Goal: Information Seeking & Learning: Learn about a topic

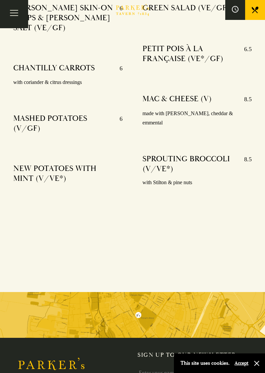
scroll to position [1855, 0]
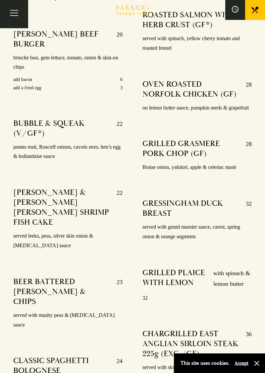
scroll to position [1291, 0]
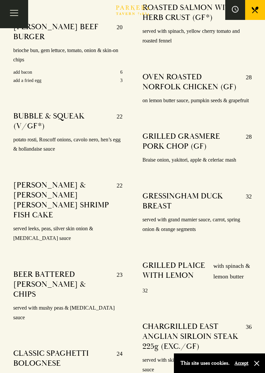
click at [265, 214] on div "MAINS PARKER’S MUSHROOM & HALLOUMI BURGER (V) 19.5 brioche bun, truffle mayo, g…" at bounding box center [132, 182] width 265 height 581
click at [265, 159] on div "MAINS PARKER’S MUSHROOM & HALLOUMI BURGER (V) 19.5 brioche bun, truffle mayo, g…" at bounding box center [132, 182] width 265 height 581
click at [265, 162] on div "MAINS PARKER’S MUSHROOM & HALLOUMI BURGER (V) 19.5 brioche bun, truffle mayo, g…" at bounding box center [132, 182] width 265 height 581
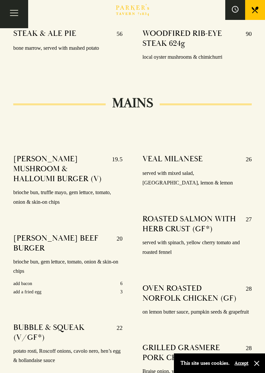
scroll to position [1079, 0]
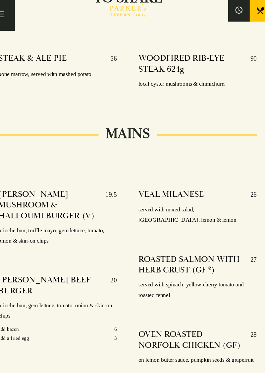
scroll to position [1059, 0]
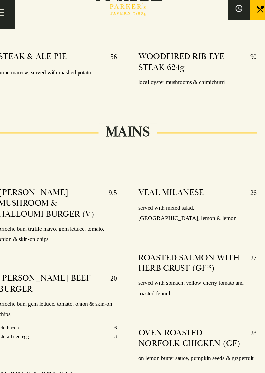
click at [15, 343] on h4 "BUBBLE & SQUEAK (V/GF*)" at bounding box center [61, 353] width 97 height 20
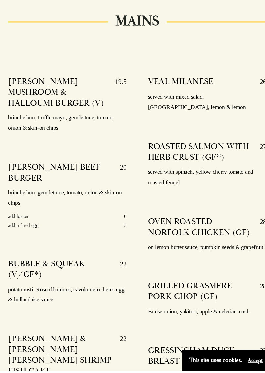
scroll to position [1133, 0]
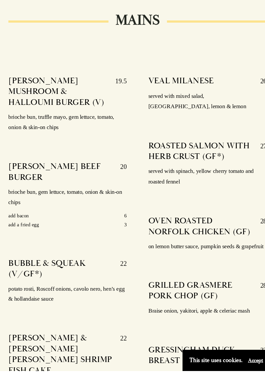
click at [190, 248] on div "VEAL MILANESE 26 served with mixed salad, café du Paris, lemon & lemon ROASTED …" at bounding box center [197, 362] width 129 height 535
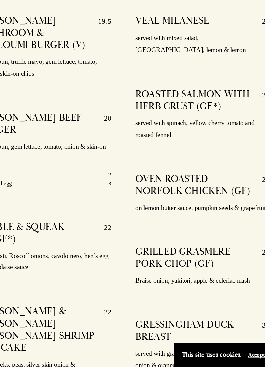
scroll to position [1149, 0]
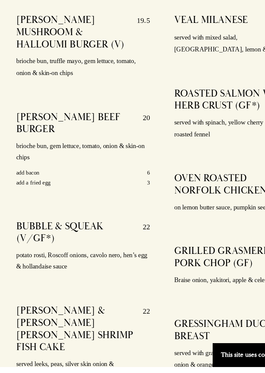
click at [185, 292] on div "VEAL MILANESE 26 served with mixed salad, café du Paris, lemon & lemon ROASTED …" at bounding box center [197, 347] width 129 height 535
click at [195, 296] on div "VEAL MILANESE 26 served with mixed salad, café du Paris, lemon & lemon ROASTED …" at bounding box center [197, 347] width 129 height 535
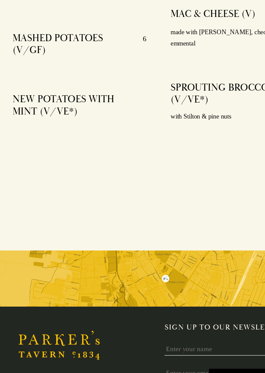
scroll to position [1867, 0]
click at [207, 347] on div at bounding box center [190, 354] width 104 height 14
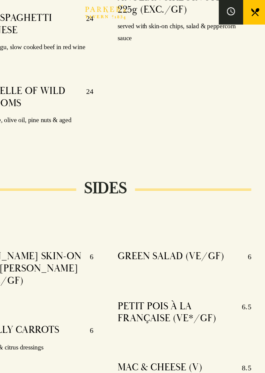
scroll to position [1629, 0]
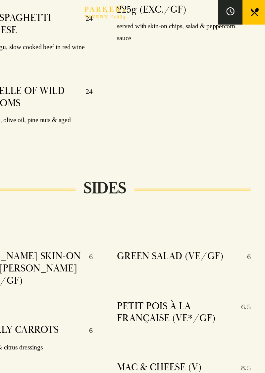
click at [224, 241] on div "PETIT POIS À LA FRANÇAISE (VE*/GF) 6.5" at bounding box center [197, 258] width 109 height 34
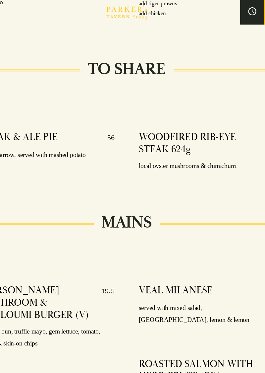
scroll to position [1000, 0]
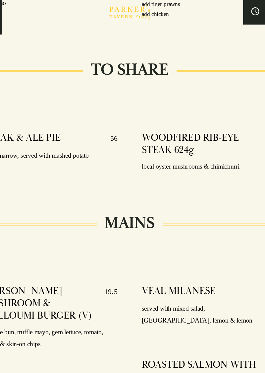
click at [213, 184] on div "MAINS" at bounding box center [132, 193] width 239 height 19
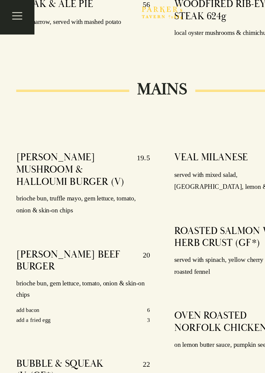
scroll to position [1108, 0]
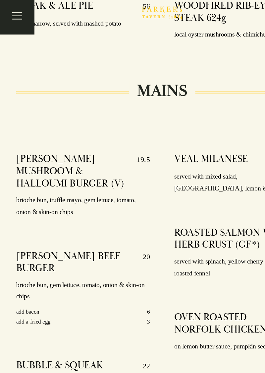
click at [196, 185] on h4 "ROASTED SALMON WITH HERB CRUST (GF*)" at bounding box center [191, 195] width 97 height 20
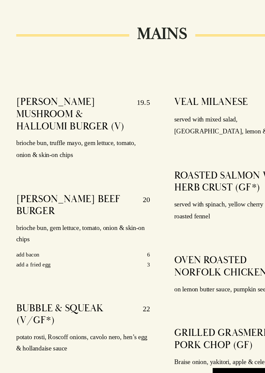
scroll to position [1102, 0]
click at [188, 260] on h4 "OVEN ROASTED NORFOLK CHICKEN (GF)" at bounding box center [191, 270] width 97 height 20
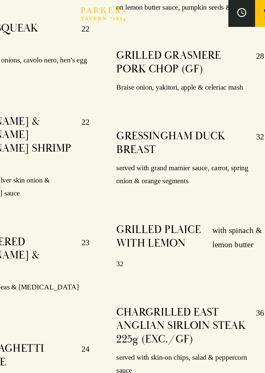
scroll to position [1378, 0]
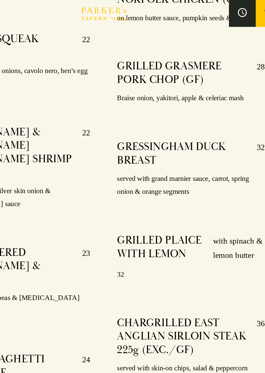
click at [225, 208] on div at bounding box center [197, 210] width 109 height 5
click at [229, 208] on div at bounding box center [197, 210] width 109 height 5
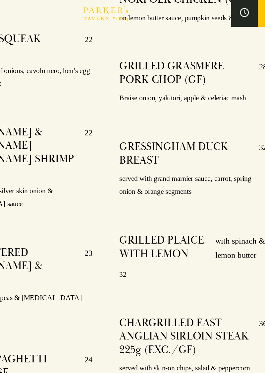
click at [237, 199] on p "32" at bounding box center [197, 204] width 109 height 10
click at [238, 199] on p "32" at bounding box center [197, 204] width 109 height 10
click at [244, 199] on p "32" at bounding box center [197, 204] width 109 height 10
click at [243, 172] on div "GRILLED PLAICE WITH LEMON with spinach & lemon butter 32" at bounding box center [197, 191] width 109 height 45
click at [244, 199] on p "32" at bounding box center [197, 204] width 109 height 10
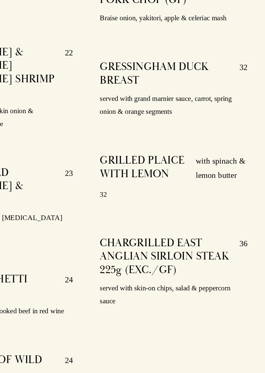
scroll to position [1374, 0]
click at [252, 191] on div "VEAL MILANESE 26 served with mixed salad, café du Paris, lemon & lemon ROASTED …" at bounding box center [197, 121] width 129 height 535
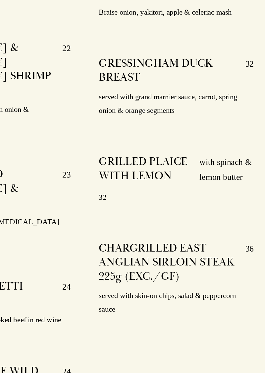
scroll to position [1374, 0]
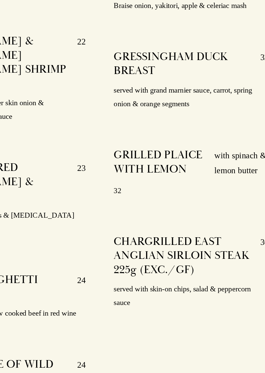
click at [238, 203] on div "VEAL MILANESE 26 served with mixed salad, café du Paris, lemon & lemon ROASTED …" at bounding box center [197, 121] width 129 height 535
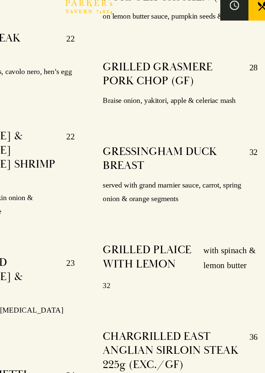
click at [256, 106] on div "VEAL MILANESE 26 served with mixed salad, café du Paris, lemon & lemon ROASTED …" at bounding box center [197, 121] width 129 height 535
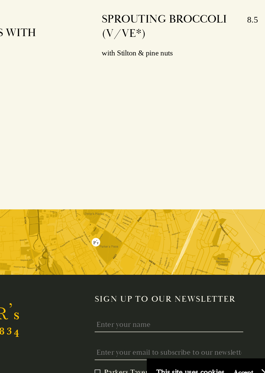
scroll to position [1874, 0]
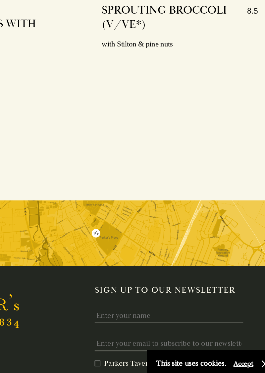
click at [257, 308] on div "Parker's Tavern, Brasserie Restaurant, Regent Street, Cambridge, CB2 1AD hello@…" at bounding box center [132, 370] width 265 height 125
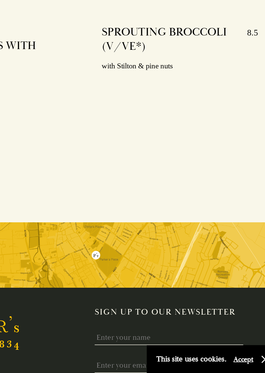
scroll to position [1855, 0]
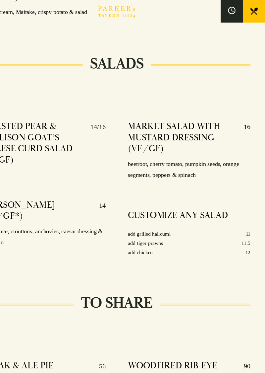
scroll to position [787, 0]
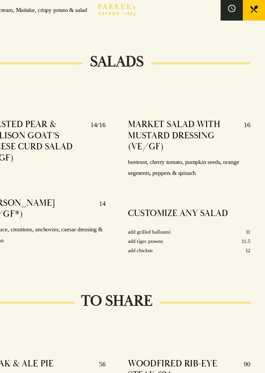
click at [265, 161] on div "SALADS ROASTED PEAR & YELLISON GOAT’S CHEESE CURD SALAD (V/GF) 14/16 CAESAR SAL…" at bounding box center [132, 153] width 265 height 193
click at [265, 165] on div "SALADS ROASTED PEAR & YELLISON GOAT’S CHEESE CURD SALAD (V/GF) 14/16 CAESAR SAL…" at bounding box center [132, 153] width 265 height 193
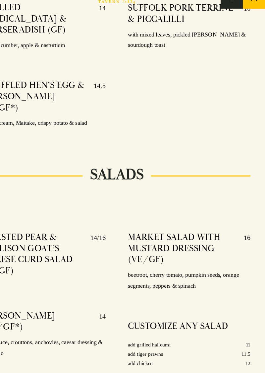
scroll to position [675, 0]
click at [60, 84] on h4 "TRUFFLED HEN’S EGG & [PERSON_NAME] (V/GF*)" at bounding box center [59, 99] width 92 height 30
